Goal: Check status: Check status

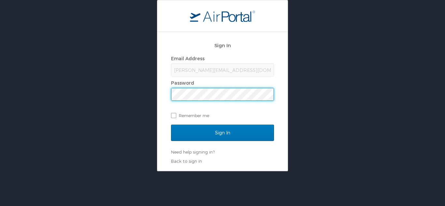
click at [171, 125] on input "Sign In" at bounding box center [222, 133] width 103 height 16
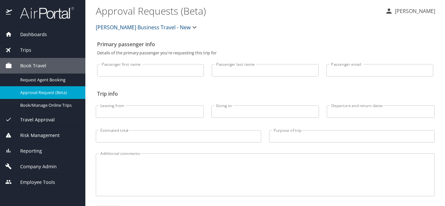
click at [45, 167] on span "Company Admin" at bounding box center [34, 166] width 45 height 7
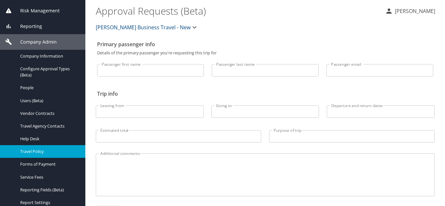
scroll to position [98, 0]
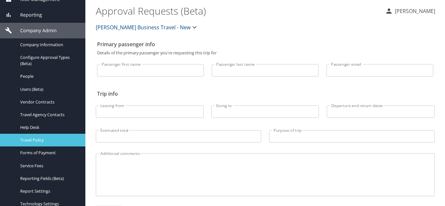
click at [37, 138] on span "Travel Policy" at bounding box center [48, 140] width 57 height 6
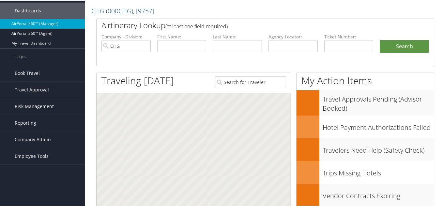
scroll to position [33, 0]
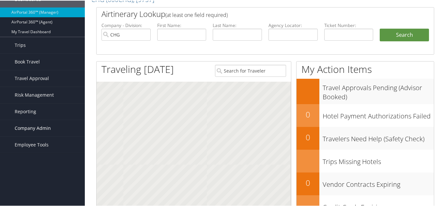
click at [32, 126] on span "Company Admin" at bounding box center [33, 128] width 36 height 16
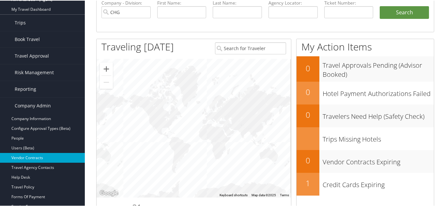
scroll to position [65, 0]
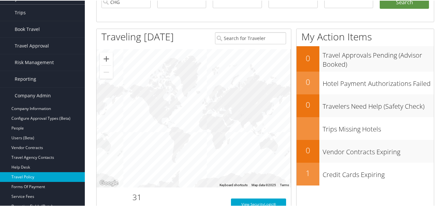
click at [33, 177] on link "Travel Policy" at bounding box center [42, 177] width 85 height 10
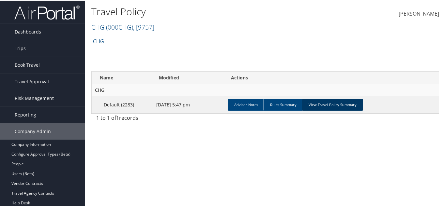
click at [325, 104] on link "View Travel Policy Summary" at bounding box center [332, 104] width 61 height 12
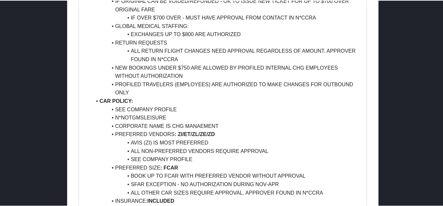
scroll to position [587, 0]
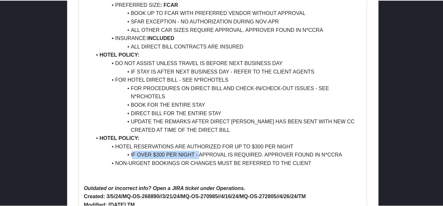
drag, startPoint x: 131, startPoint y: 155, endPoint x: 199, endPoint y: 156, distance: 68.1
click at [199, 156] on li "IF OVER $300 PER NIGHT - APPROVAL IS REQUIRED. APPROVER FOUND IN N*CCRA" at bounding box center [227, 154] width 270 height 8
drag, startPoint x: 251, startPoint y: 146, endPoint x: 286, endPoint y: 147, distance: 34.9
click at [277, 147] on li "HOTEL RESERVATIONS ARE AUTHORIZED FOR UP TO $300 PER NIGHT" at bounding box center [227, 146] width 270 height 8
click at [305, 147] on li "HOTEL RESERVATIONS ARE AUTHORIZED FOR UP TO $300 PER NIGHT" at bounding box center [227, 146] width 270 height 8
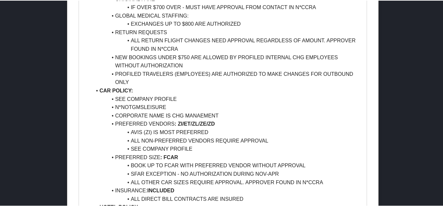
scroll to position [391, 0]
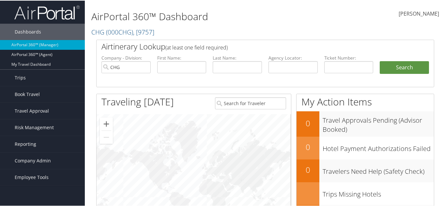
drag, startPoint x: 183, startPoint y: 59, endPoint x: 180, endPoint y: 64, distance: 6.0
click at [181, 62] on li "First Name:" at bounding box center [182, 69] width 56 height 30
click at [180, 65] on input "text" at bounding box center [181, 67] width 49 height 12
paste input "Alpen"
type input "Alpen"
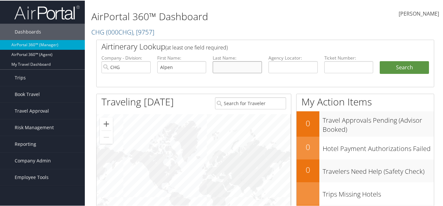
click at [218, 69] on input "text" at bounding box center [237, 67] width 49 height 12
paste input "Nacar"
type input "Nacar"
click at [399, 68] on button "Search" at bounding box center [403, 67] width 49 height 13
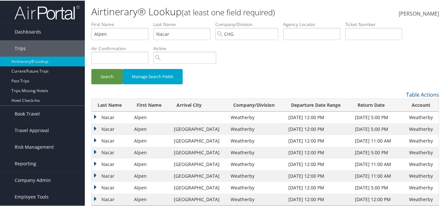
click at [109, 126] on td "Nacar" at bounding box center [111, 129] width 39 height 12
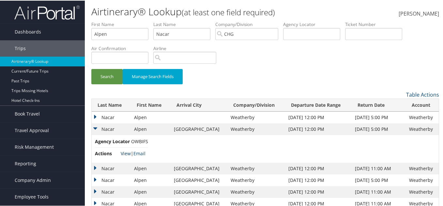
click at [126, 154] on link "View" at bounding box center [126, 153] width 10 height 6
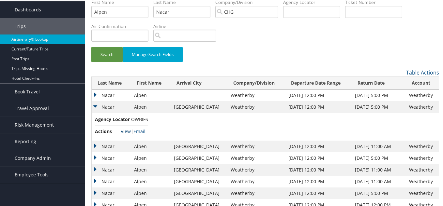
scroll to position [38, 0]
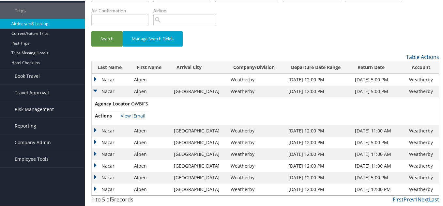
click at [98, 143] on td "Nacar" at bounding box center [111, 142] width 39 height 12
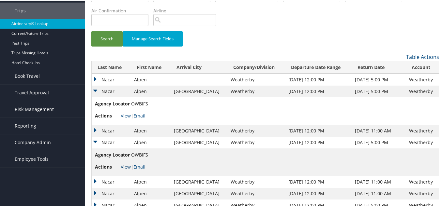
click at [127, 166] on link "View" at bounding box center [126, 166] width 10 height 6
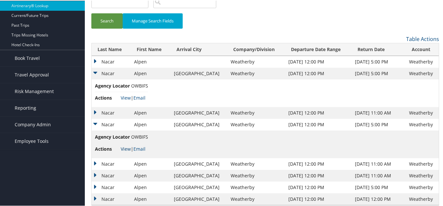
scroll to position [66, 0]
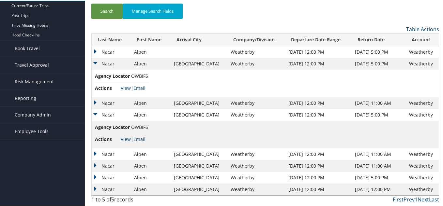
click at [100, 47] on td "Nacar" at bounding box center [111, 52] width 39 height 12
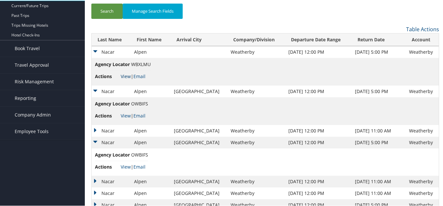
click at [125, 75] on link "View" at bounding box center [126, 76] width 10 height 6
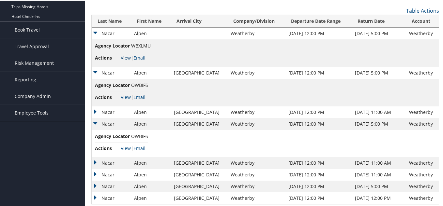
scroll to position [93, 0]
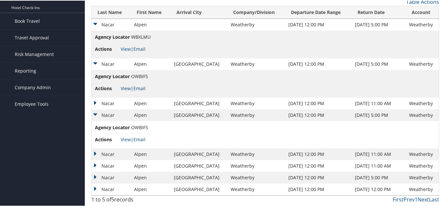
click at [143, 191] on td "Alpen" at bounding box center [151, 189] width 40 height 12
click at [126, 188] on td "Nacar" at bounding box center [111, 189] width 39 height 12
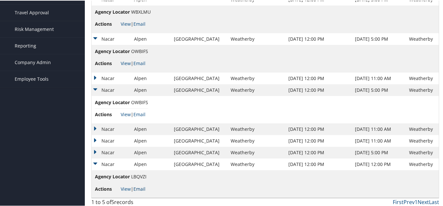
scroll to position [121, 0]
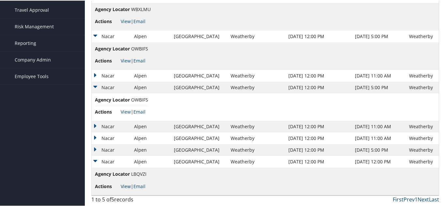
click at [127, 185] on link "View" at bounding box center [126, 186] width 10 height 6
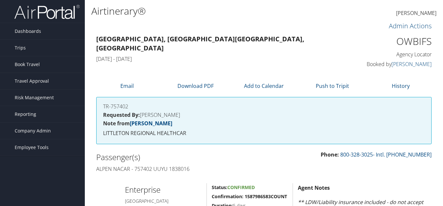
scroll to position [261, 0]
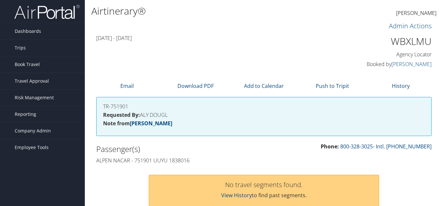
scroll to position [58, 0]
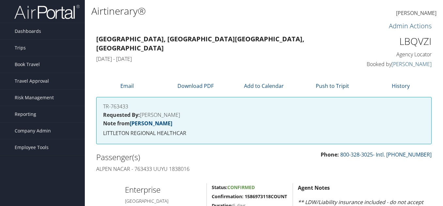
scroll to position [272, 0]
